Goal: Task Accomplishment & Management: Manage account settings

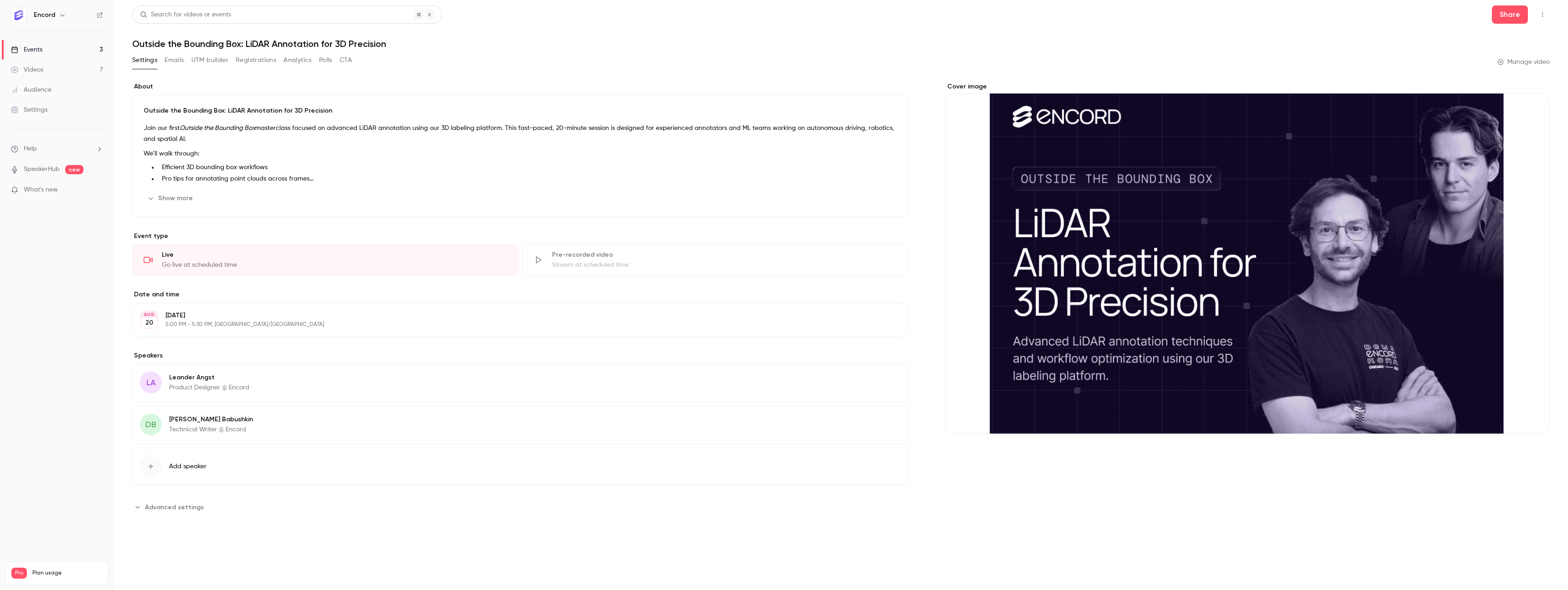
click at [50, 51] on link "Events 3" at bounding box center [57, 49] width 114 height 20
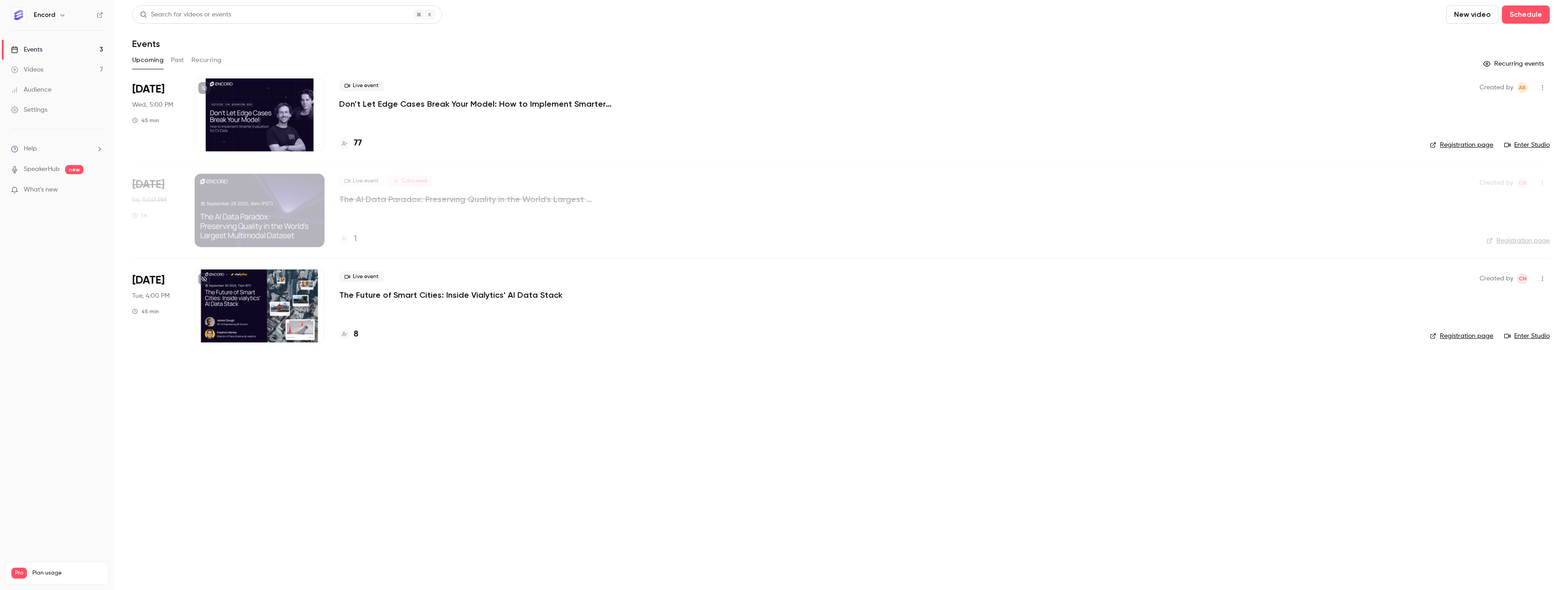
click at [427, 296] on p "The Future of Smart Cities: Inside Vialytics' AI Data Stack" at bounding box center [450, 295] width 223 height 11
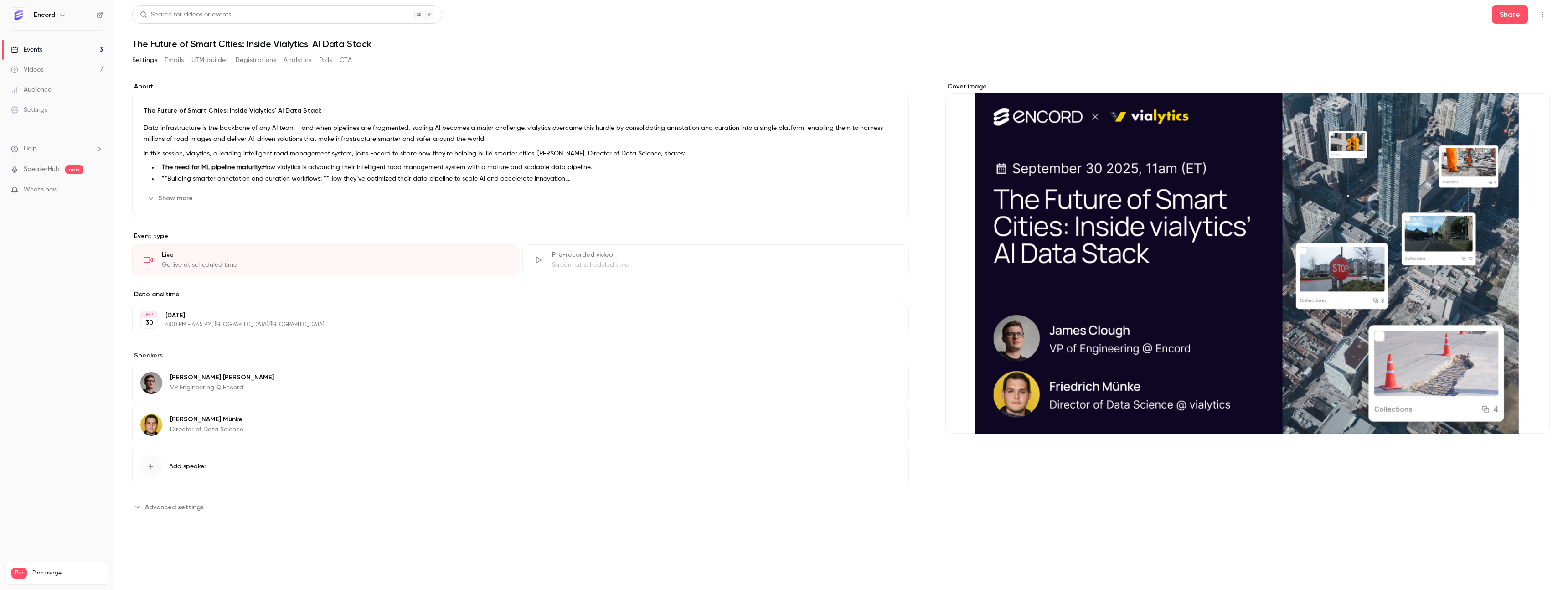
click at [250, 67] on button "Registrations" at bounding box center [256, 60] width 41 height 15
